Goal: Information Seeking & Learning: Check status

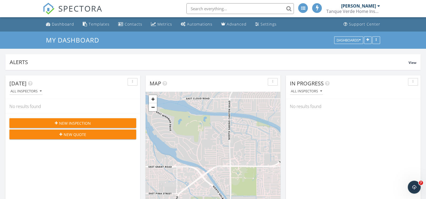
scroll to position [551, 434]
click at [61, 24] on div "Dashboard" at bounding box center [63, 24] width 22 height 5
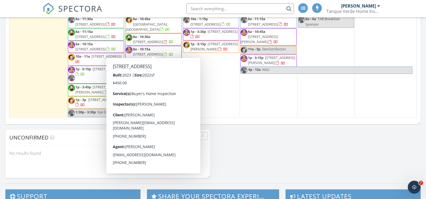
scroll to position [403, 0]
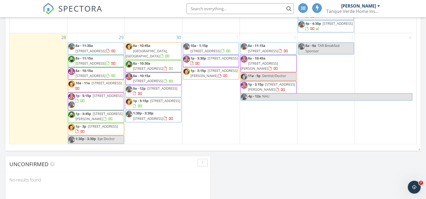
scroll to position [381, 0]
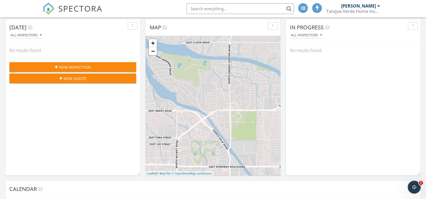
scroll to position [0, 0]
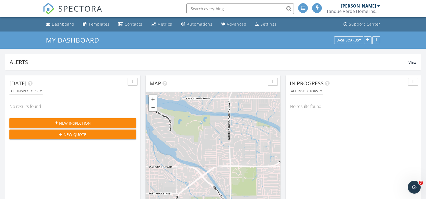
click at [162, 24] on div "Metrics" at bounding box center [165, 24] width 15 height 5
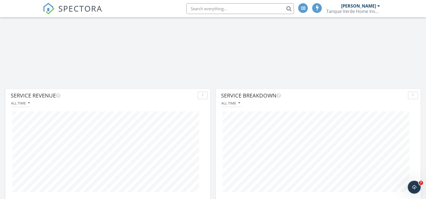
scroll to position [833, 0]
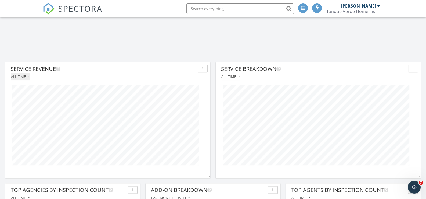
click at [28, 78] on button "All time" at bounding box center [20, 76] width 19 height 7
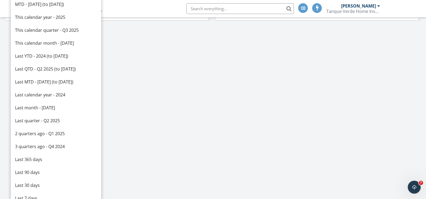
scroll to position [645, 0]
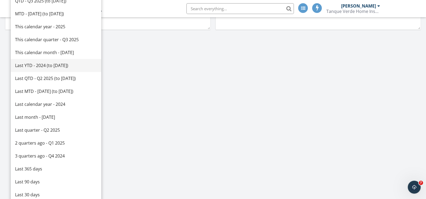
click at [48, 67] on div "Last YTD - 2024 (to Sep 28th)" at bounding box center [56, 65] width 82 height 6
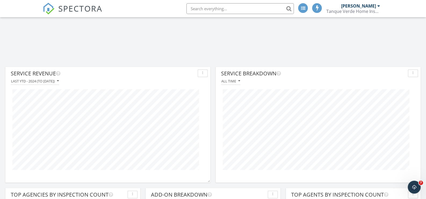
scroll to position [804, 0]
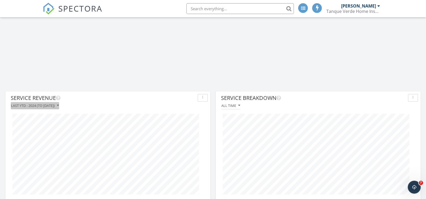
click at [59, 108] on button "Last YTD - 2024 (to Sep 28th)" at bounding box center [35, 105] width 48 height 7
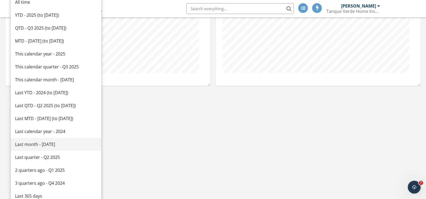
scroll to position [562, 0]
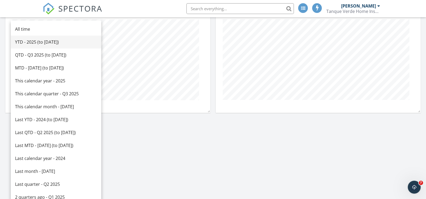
click at [31, 44] on div "YTD - 2025 (to Sep 28th)" at bounding box center [56, 42] width 82 height 6
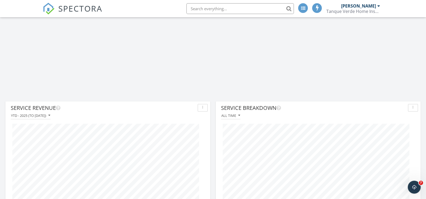
scroll to position [858, 0]
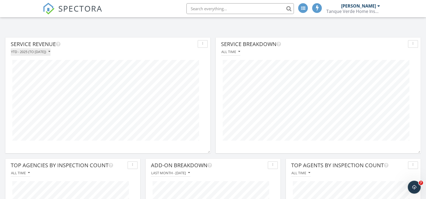
click at [36, 53] on div "YTD - 2025 (to Sep 28th)" at bounding box center [30, 52] width 39 height 4
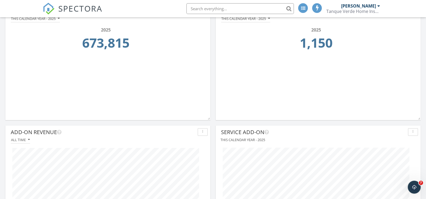
scroll to position [481, 0]
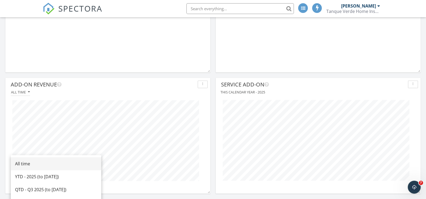
click at [30, 162] on div "All time" at bounding box center [56, 163] width 82 height 6
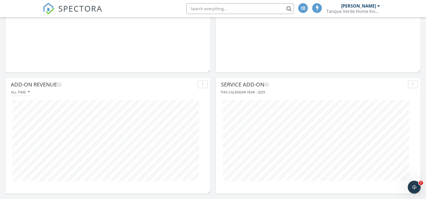
scroll to position [115, 205]
click at [216, 82] on div "Service Add-On This calendar year - 2025" at bounding box center [318, 133] width 205 height 110
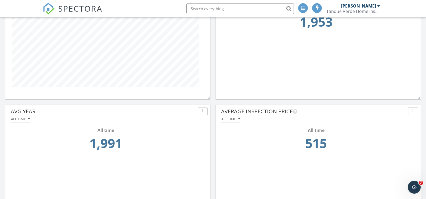
scroll to position [0, 0]
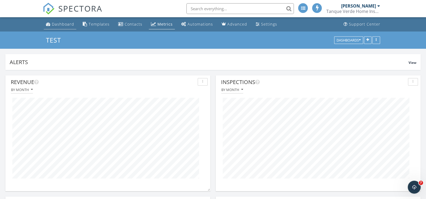
click at [57, 25] on div "Dashboard" at bounding box center [63, 24] width 22 height 5
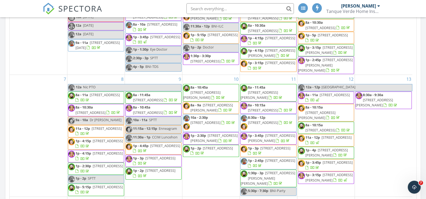
scroll to position [376, 0]
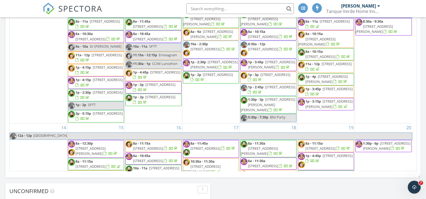
click at [417, 104] on div "[DATE] [DATE] list day week cal wk 4 wk month Sun Mon Tue Wed Thu Fri Sat 31 12…" at bounding box center [213, 26] width 416 height 298
